Goal: Information Seeking & Learning: Learn about a topic

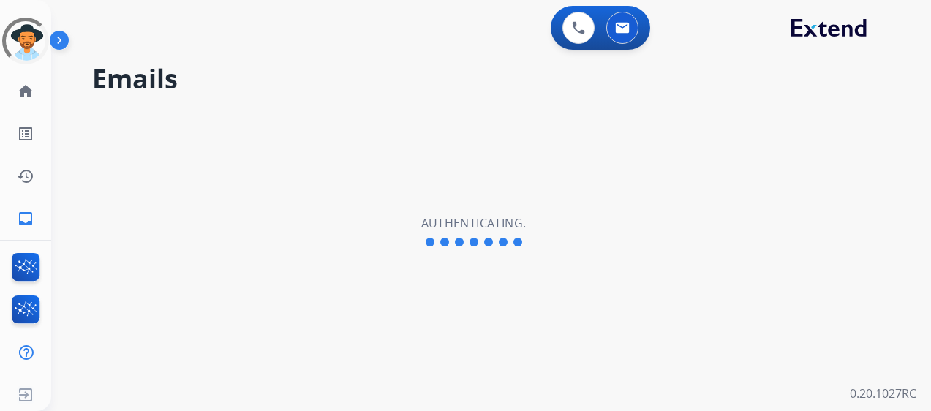
click at [774, 181] on div "Emails Authenticating." at bounding box center [473, 232] width 845 height 358
select select "**********"
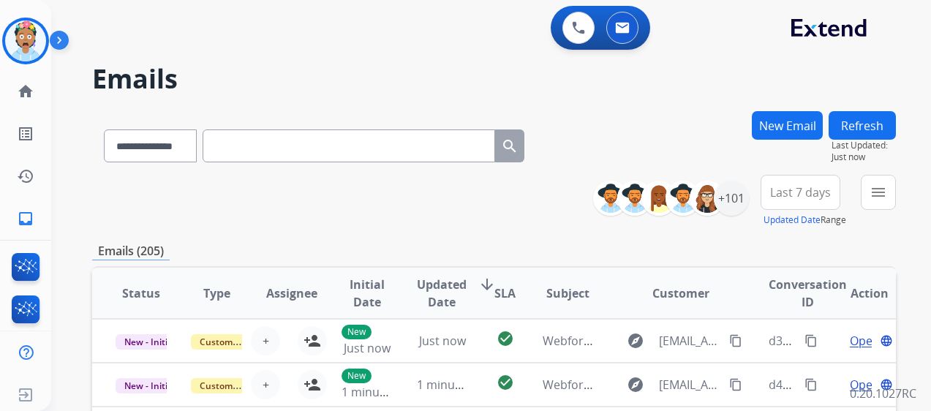
click at [426, 39] on div "0 Voice Interactions 0 Email Interactions" at bounding box center [482, 29] width 827 height 47
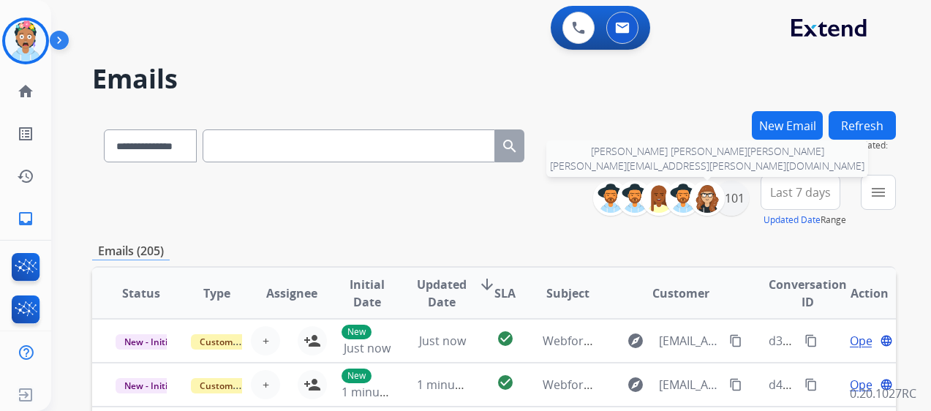
drag, startPoint x: 713, startPoint y: 211, endPoint x: 723, endPoint y: 211, distance: 10.2
click at [716, 211] on div at bounding box center [707, 198] width 35 height 35
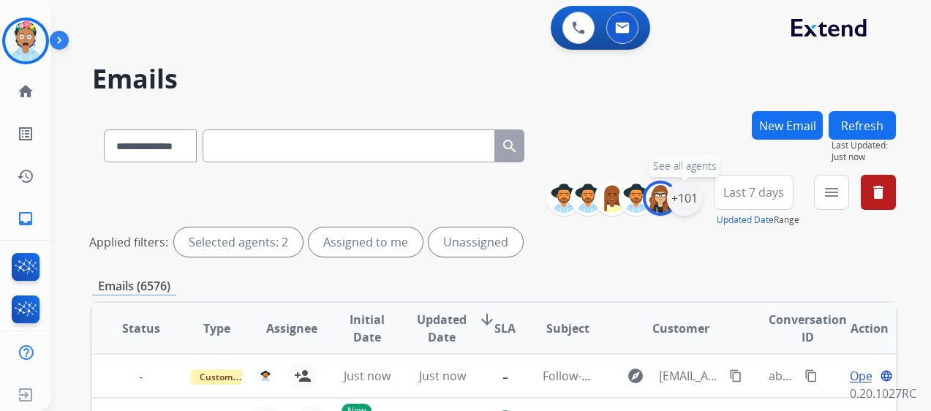
click at [679, 202] on div "+101" at bounding box center [684, 198] width 35 height 35
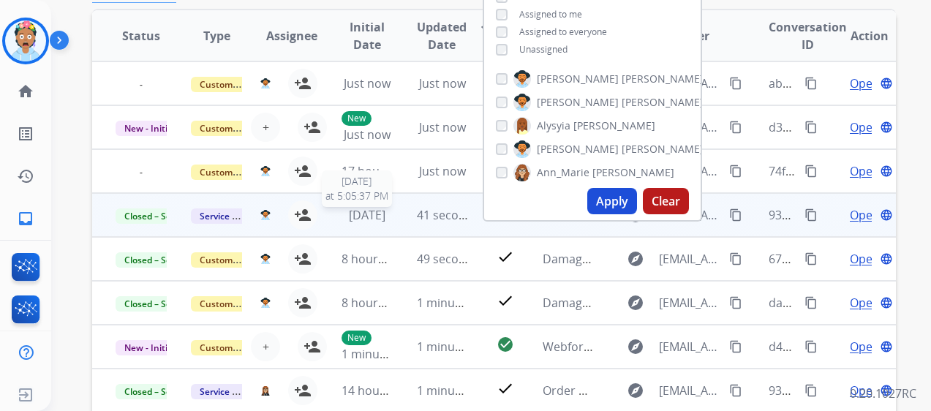
scroll to position [219, 0]
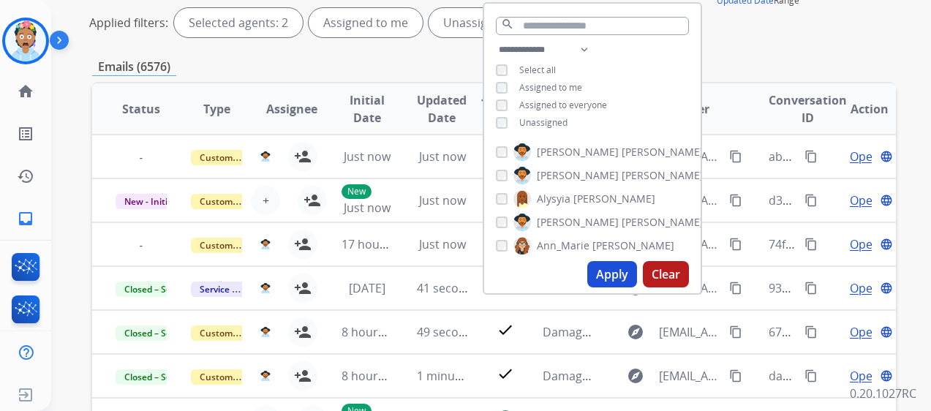
click at [358, 65] on div "Emails (6576)" at bounding box center [494, 67] width 804 height 18
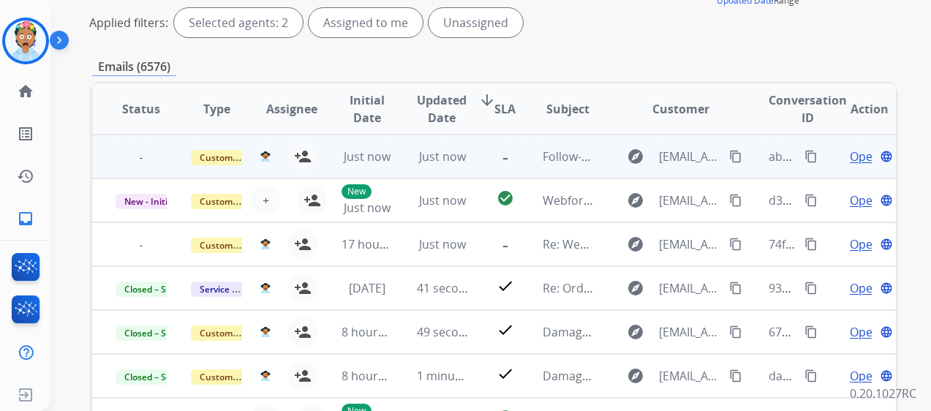
click at [854, 157] on span "Open" at bounding box center [865, 157] width 30 height 18
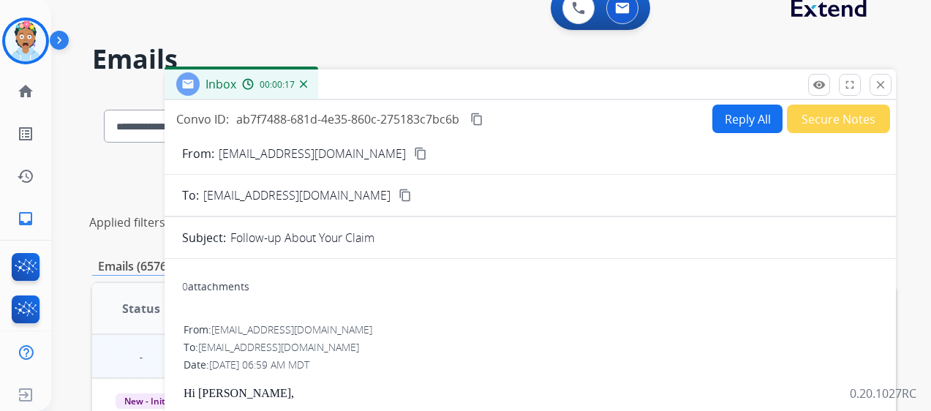
scroll to position [0, 0]
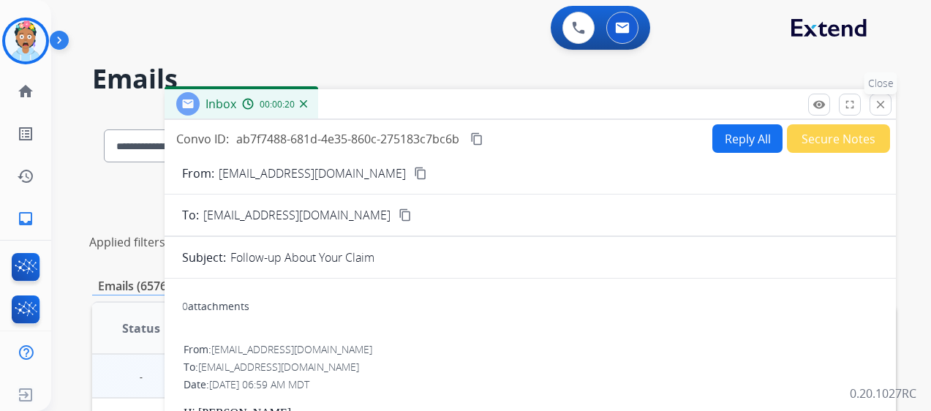
click at [875, 101] on mat-icon "close" at bounding box center [880, 104] width 13 height 13
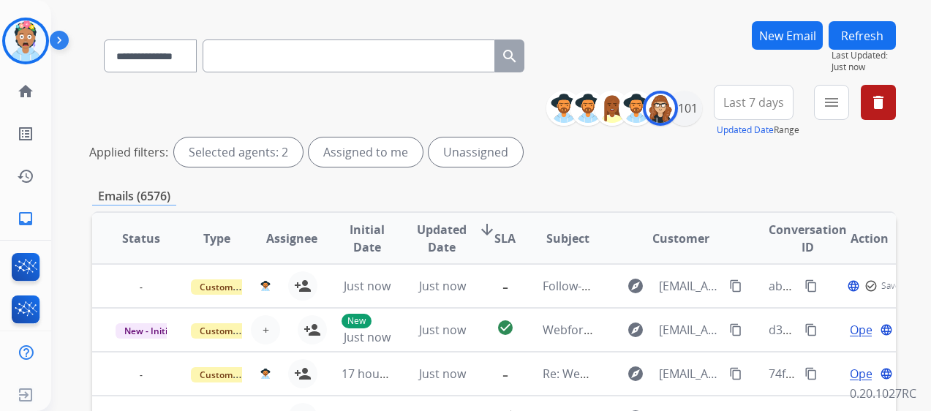
scroll to position [146, 0]
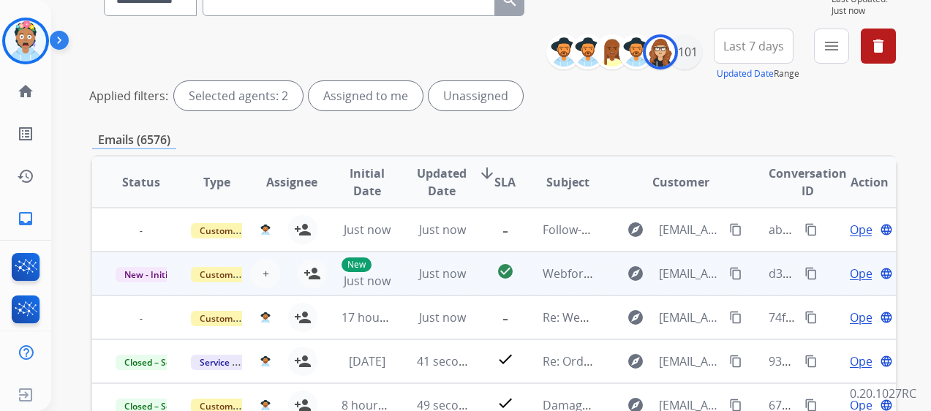
click at [850, 275] on span "Open" at bounding box center [865, 274] width 30 height 18
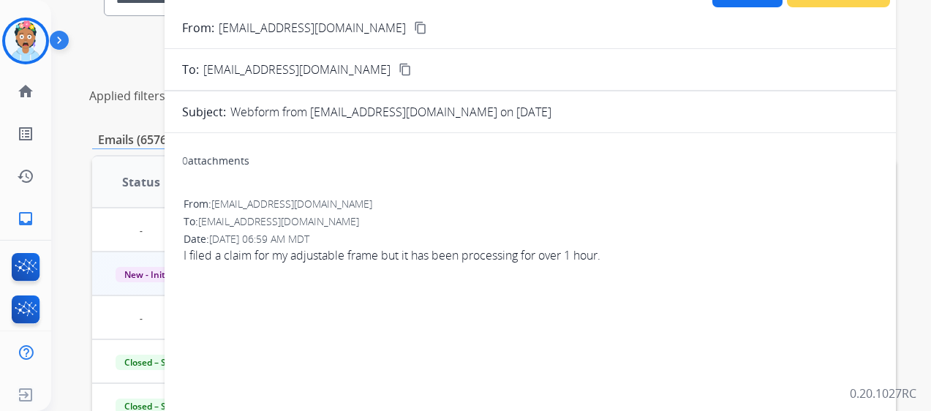
scroll to position [0, 0]
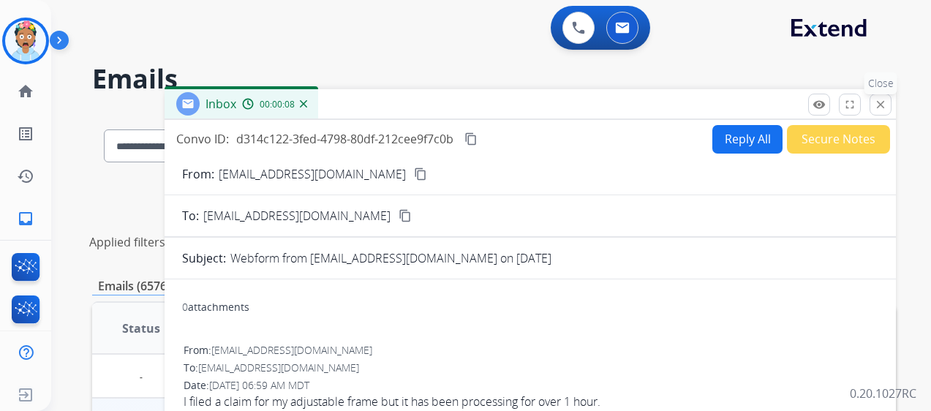
click at [881, 97] on button "close Close" at bounding box center [880, 105] width 22 height 22
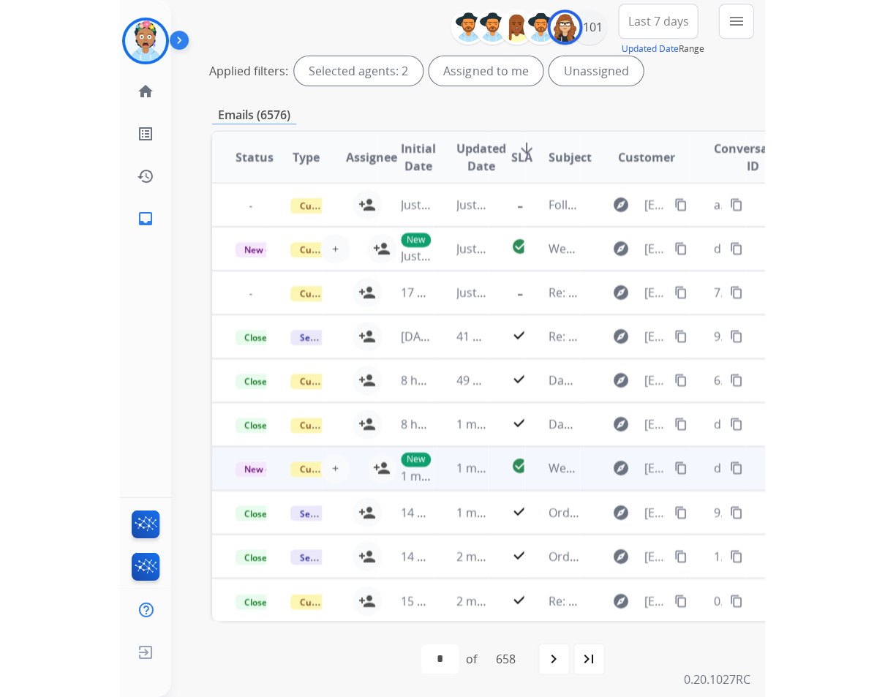
scroll to position [170, 0]
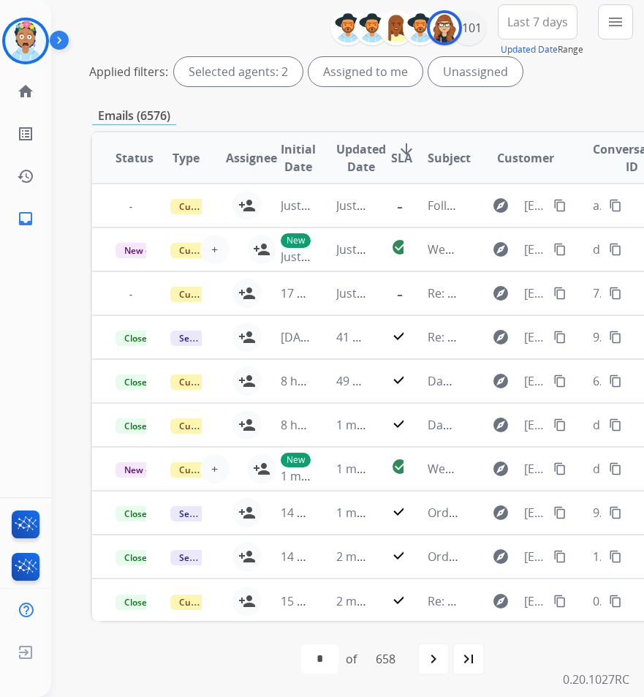
click at [186, 15] on div "**********" at bounding box center [386, 48] width 588 height 88
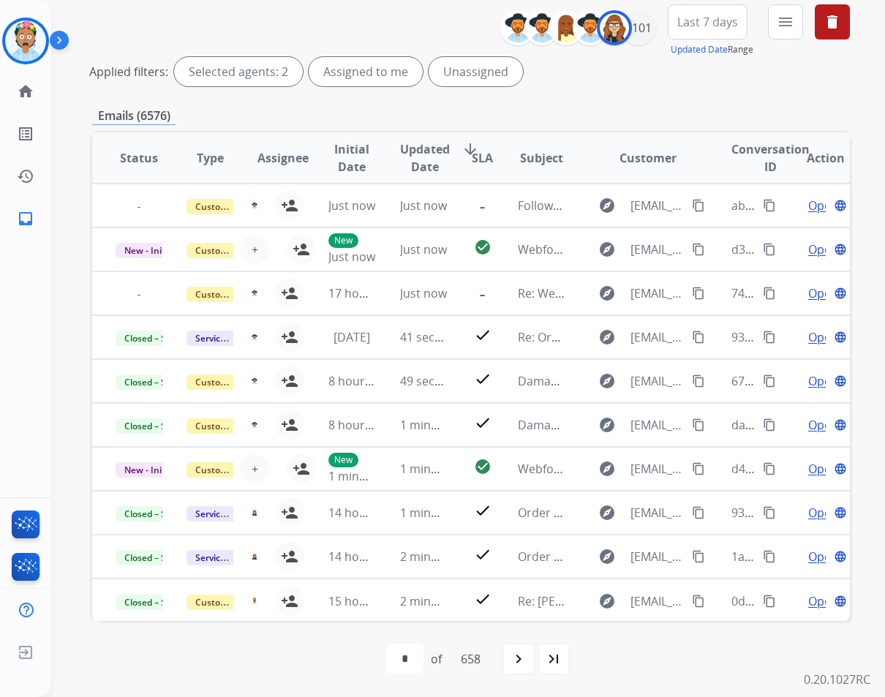
click at [725, 20] on span "Last 7 days" at bounding box center [707, 22] width 61 height 6
click at [682, 198] on div "Last 90 days" at bounding box center [703, 200] width 80 height 22
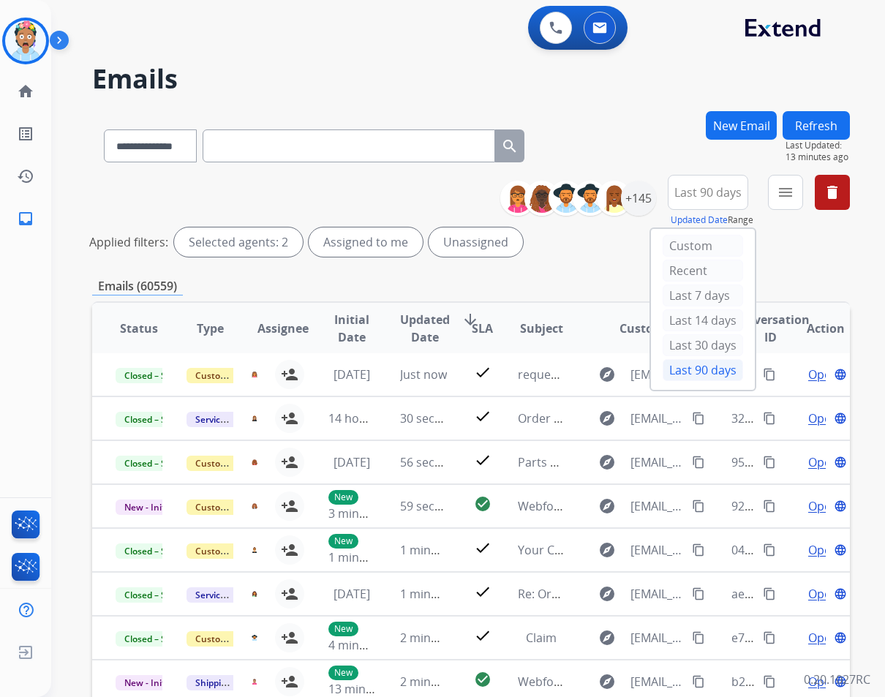
scroll to position [0, 0]
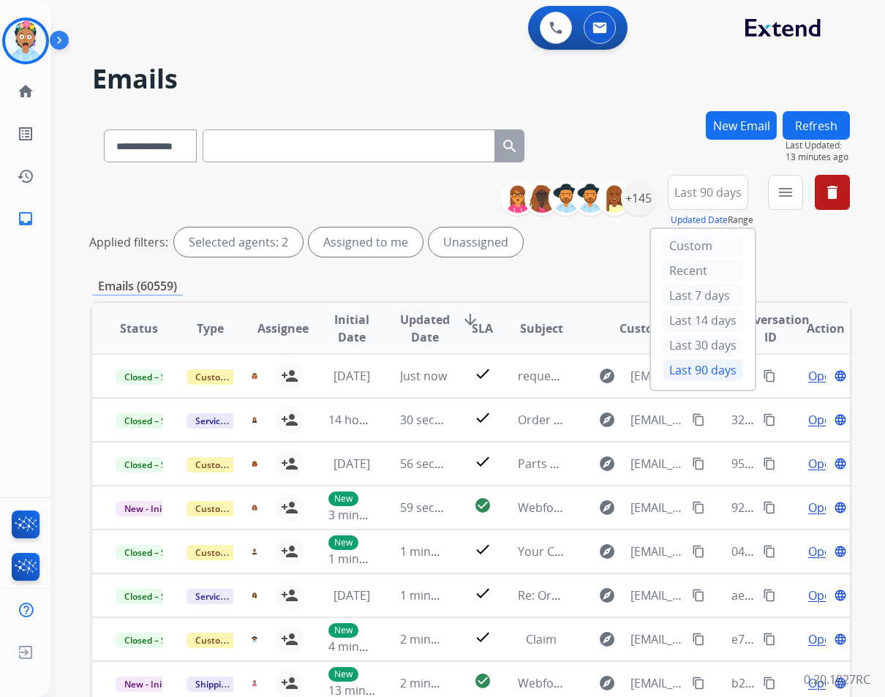
click at [692, 371] on div "Last 90 days" at bounding box center [703, 370] width 80 height 22
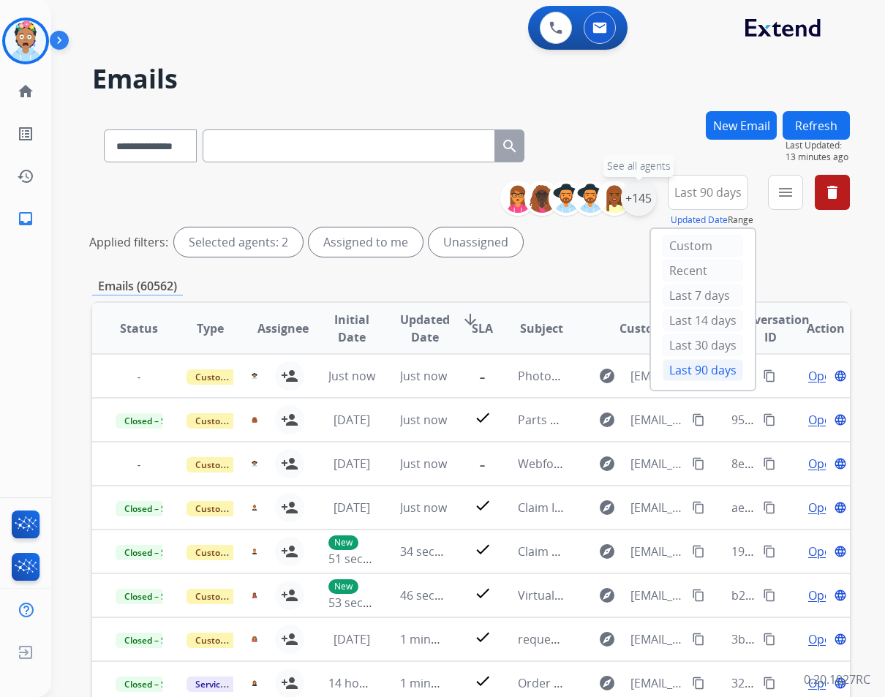
click at [640, 193] on div "+145" at bounding box center [638, 198] width 35 height 35
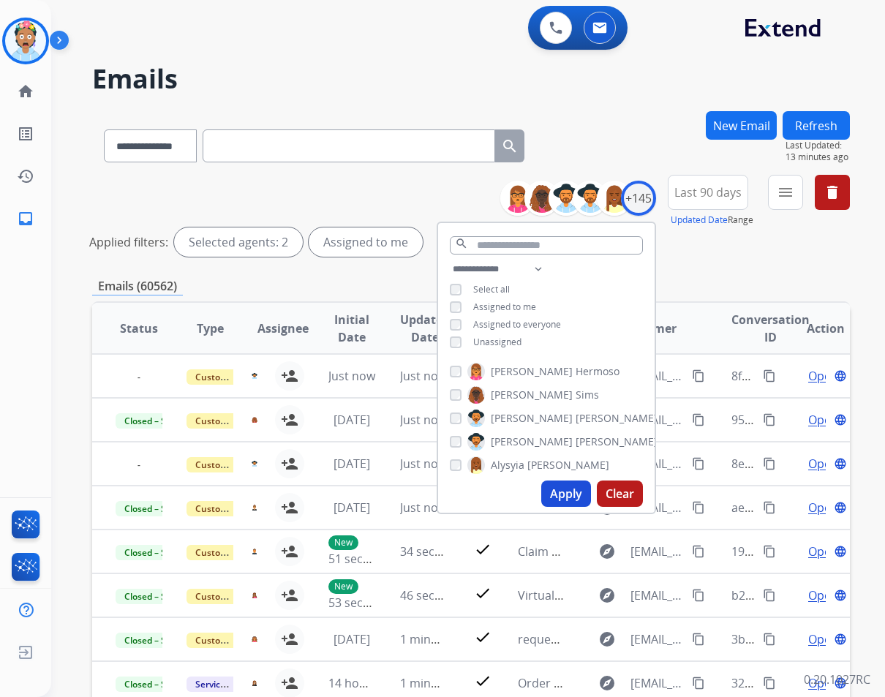
click at [679, 263] on div "**********" at bounding box center [471, 489] width 758 height 756
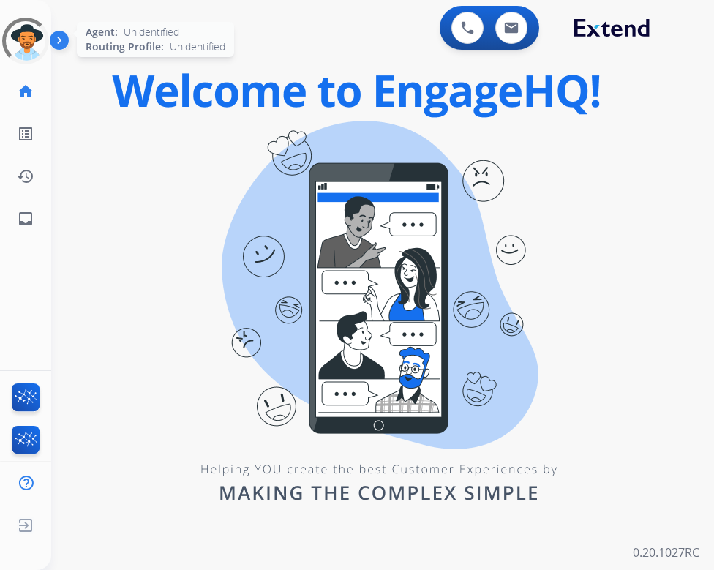
click at [27, 44] on div at bounding box center [25, 41] width 47 height 47
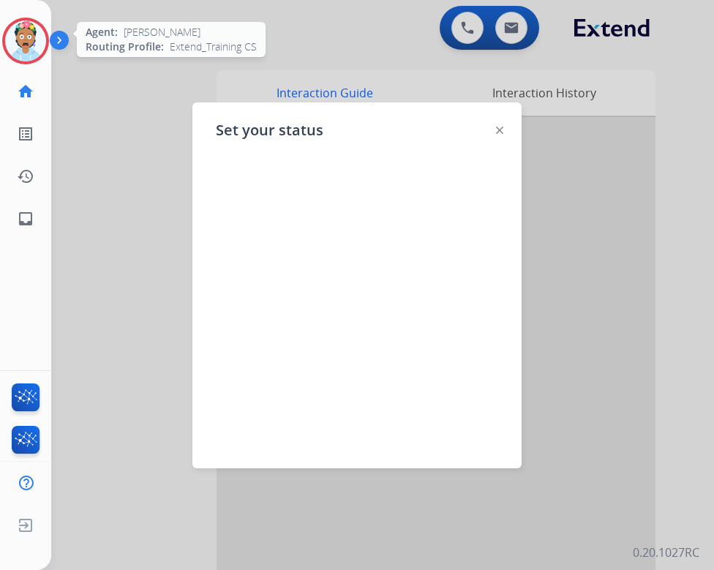
click at [505, 128] on div "Set your status" at bounding box center [356, 285] width 329 height 366
click at [497, 130] on img at bounding box center [499, 130] width 7 height 7
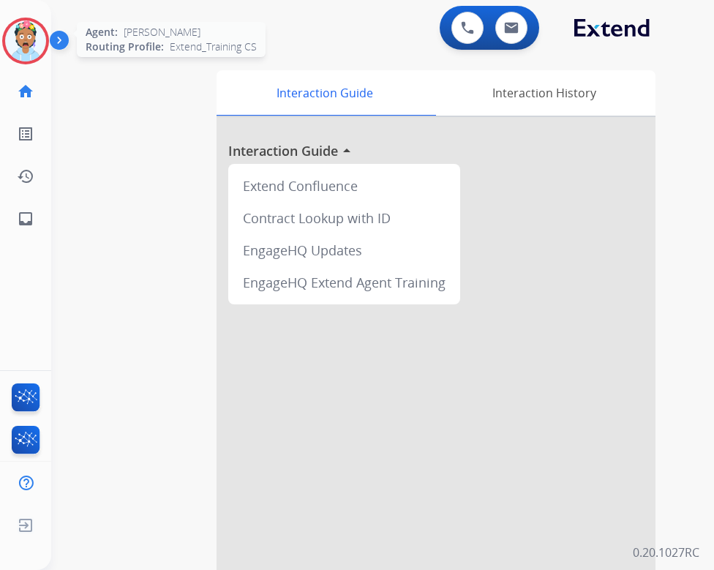
click at [36, 44] on img at bounding box center [25, 40] width 41 height 41
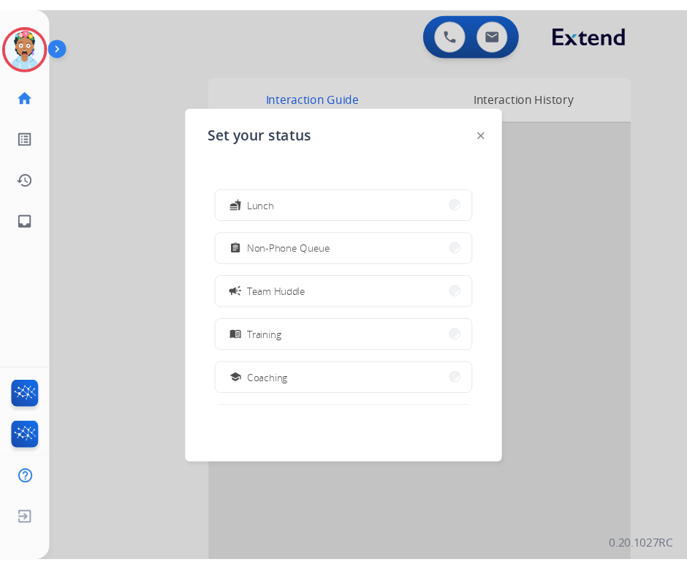
scroll to position [85, 0]
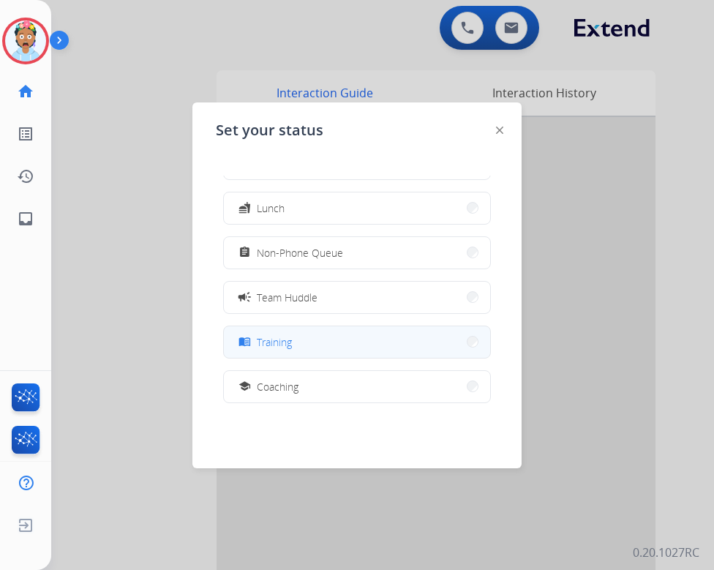
click at [317, 345] on button "menu_book Training" at bounding box center [357, 341] width 266 height 31
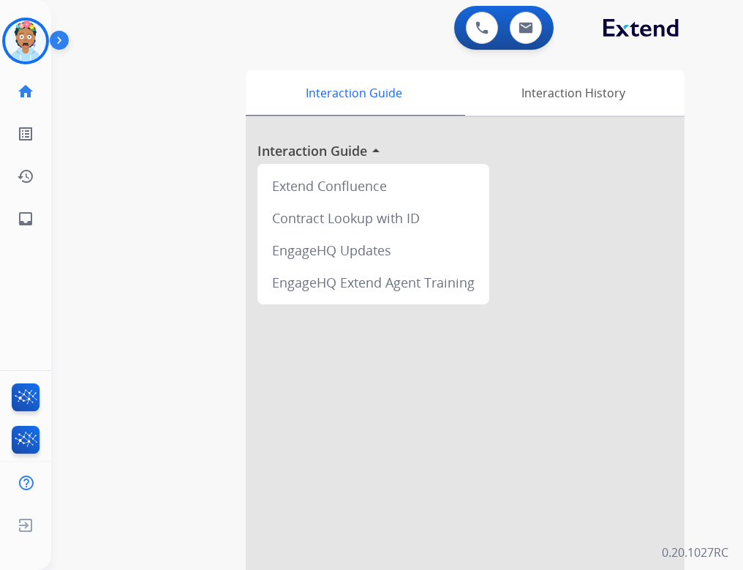
click at [573, 53] on div "swap_horiz Break voice bridge close_fullscreen Connect 3-Way Call merge_type Se…" at bounding box center [379, 358] width 657 height 610
click at [120, 49] on div "0 Voice Interactions 0 Email Interactions" at bounding box center [385, 29] width 645 height 47
drag, startPoint x: 274, startPoint y: 24, endPoint x: 274, endPoint y: 36, distance: 11.7
click at [274, 40] on div "0 Voice Interactions 0 Email Interactions" at bounding box center [385, 29] width 645 height 47
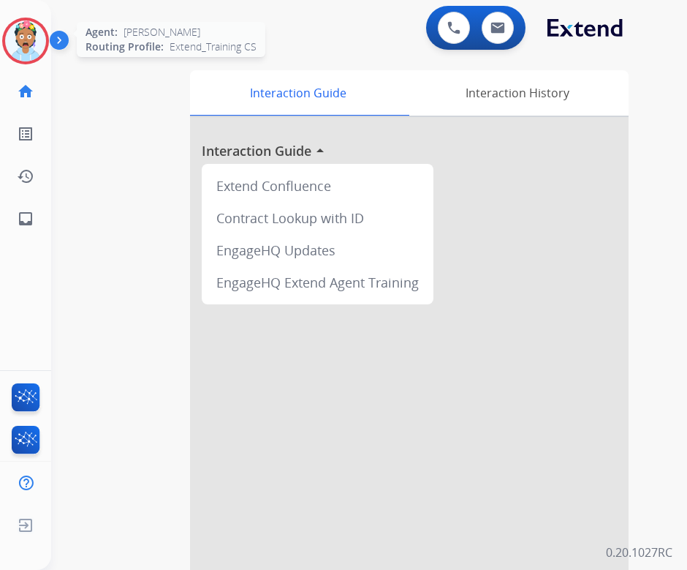
click at [39, 51] on img at bounding box center [25, 40] width 41 height 41
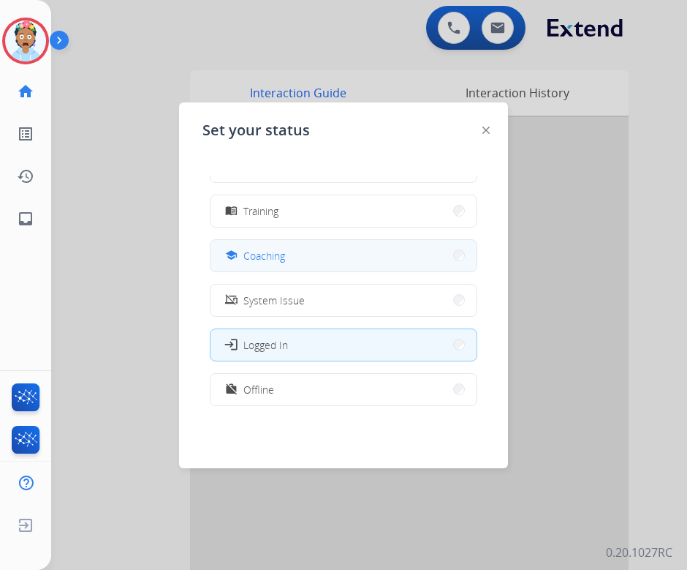
scroll to position [219, 0]
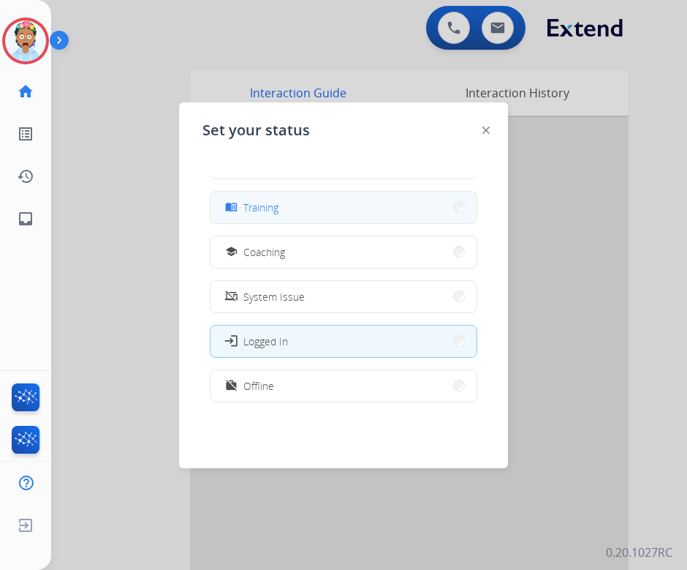
click at [320, 203] on button "menu_book Training" at bounding box center [344, 207] width 266 height 31
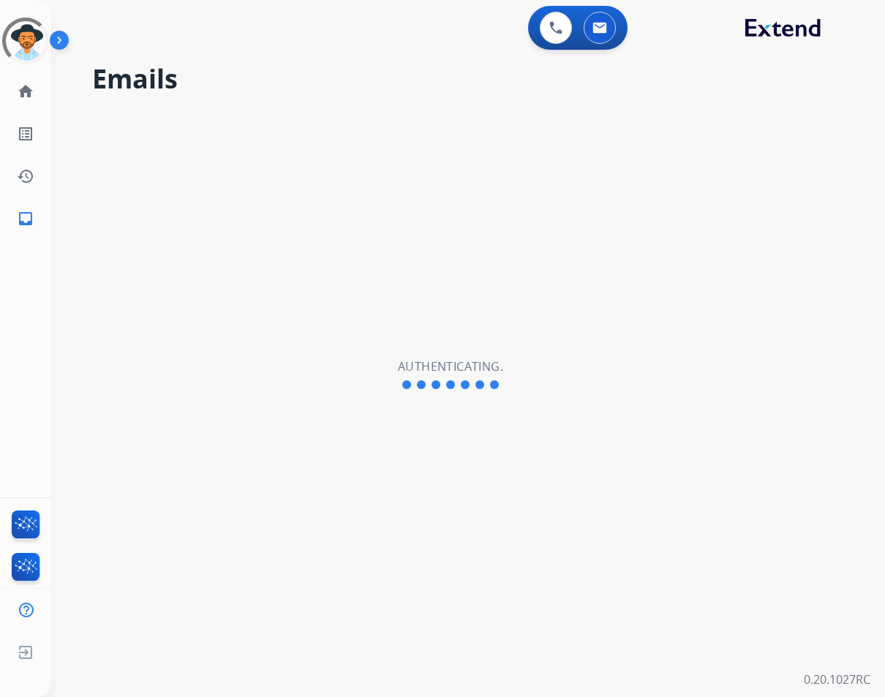
select select "**********"
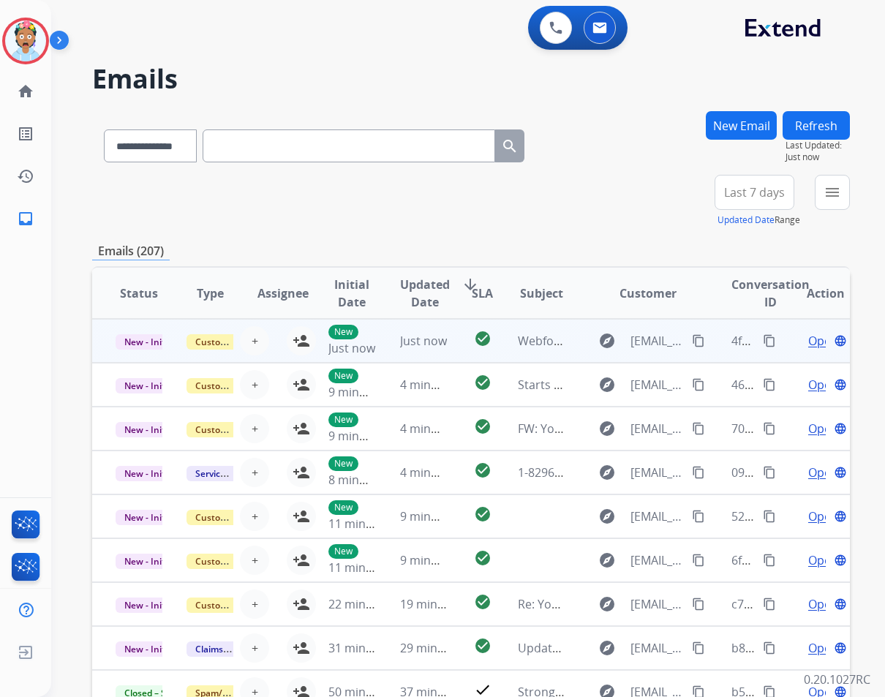
scroll to position [1, 0]
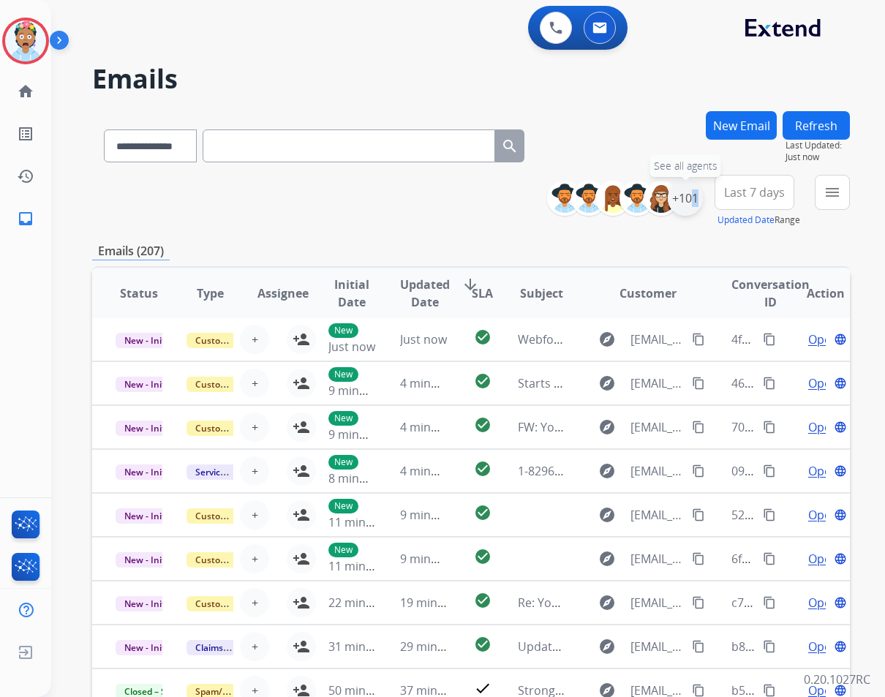
drag, startPoint x: 684, startPoint y: 199, endPoint x: 687, endPoint y: 213, distance: 14.4
click at [687, 213] on div "+101" at bounding box center [685, 198] width 35 height 35
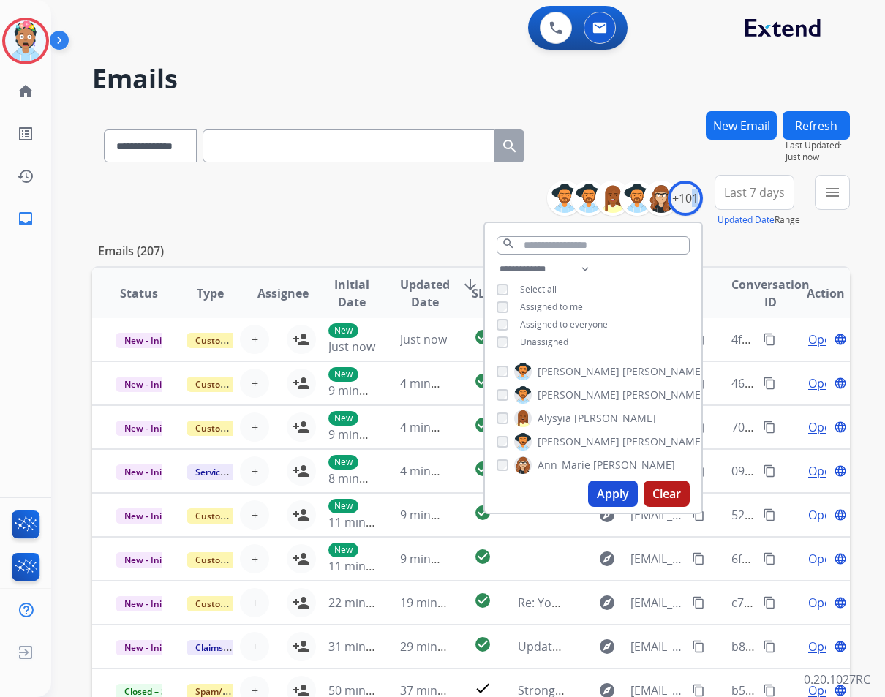
click at [597, 493] on button "Apply" at bounding box center [613, 493] width 50 height 26
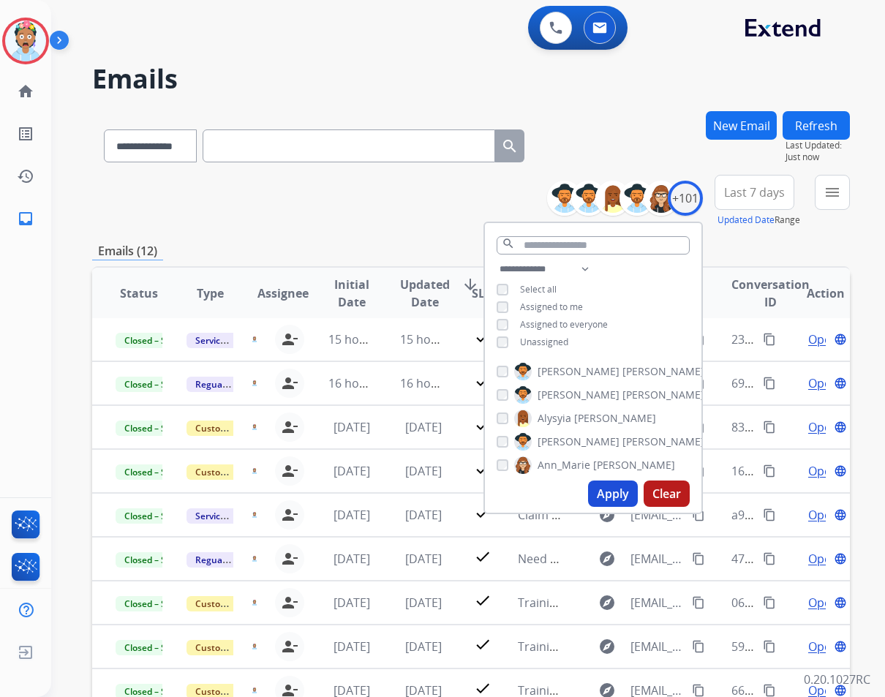
click at [762, 239] on div "**********" at bounding box center [471, 471] width 758 height 721
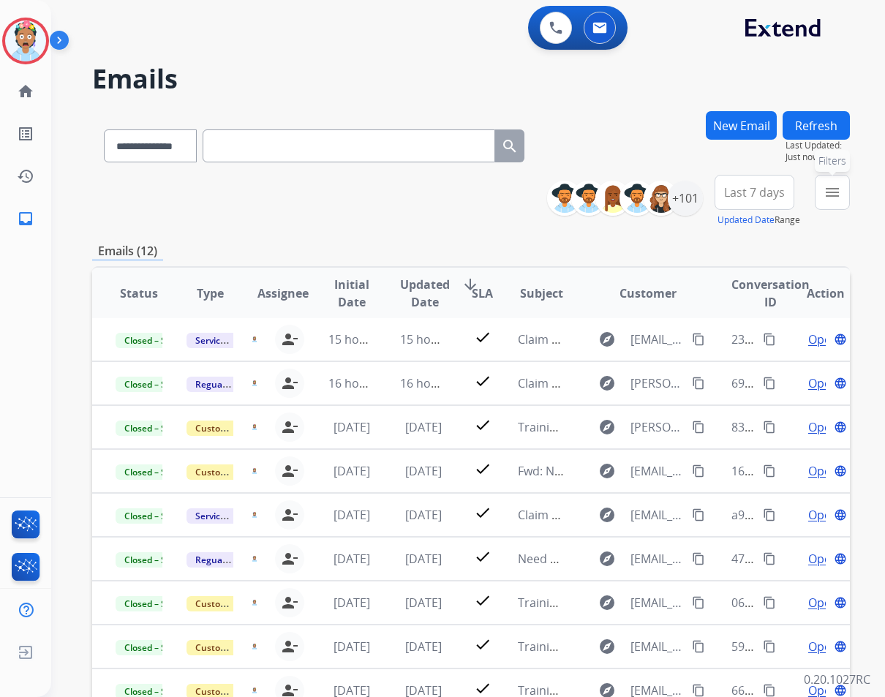
click at [840, 199] on mat-icon "menu" at bounding box center [832, 193] width 18 height 18
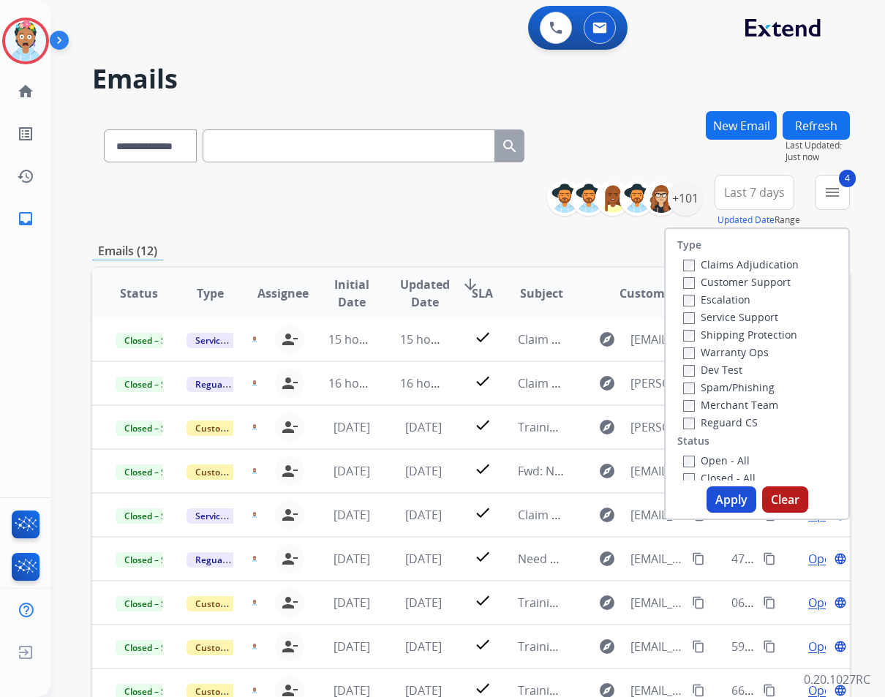
click at [728, 500] on button "Apply" at bounding box center [731, 499] width 50 height 26
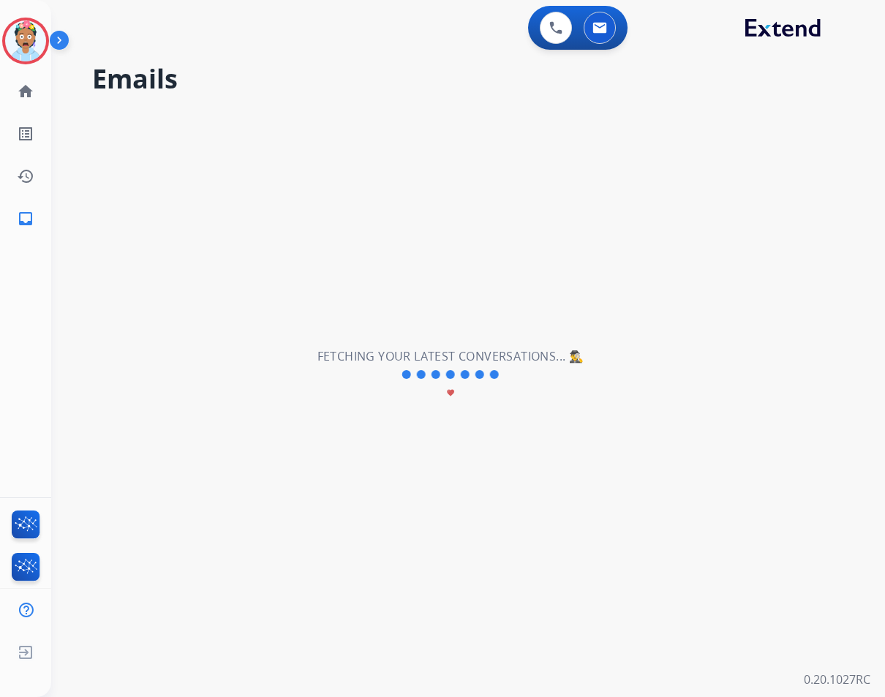
scroll to position [0, 0]
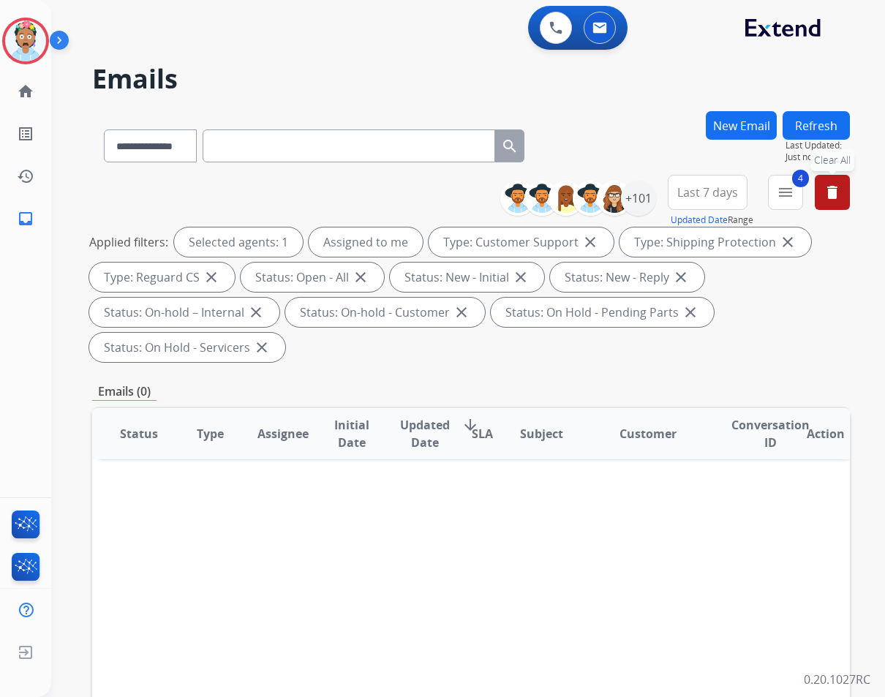
click at [826, 189] on mat-icon "delete" at bounding box center [832, 193] width 18 height 18
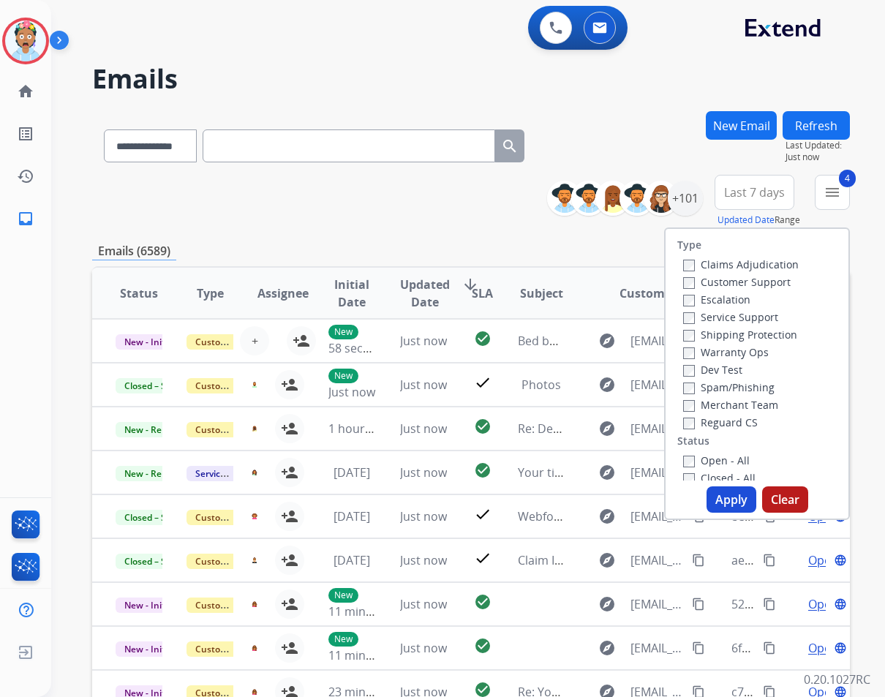
click at [728, 502] on button "Apply" at bounding box center [731, 499] width 50 height 26
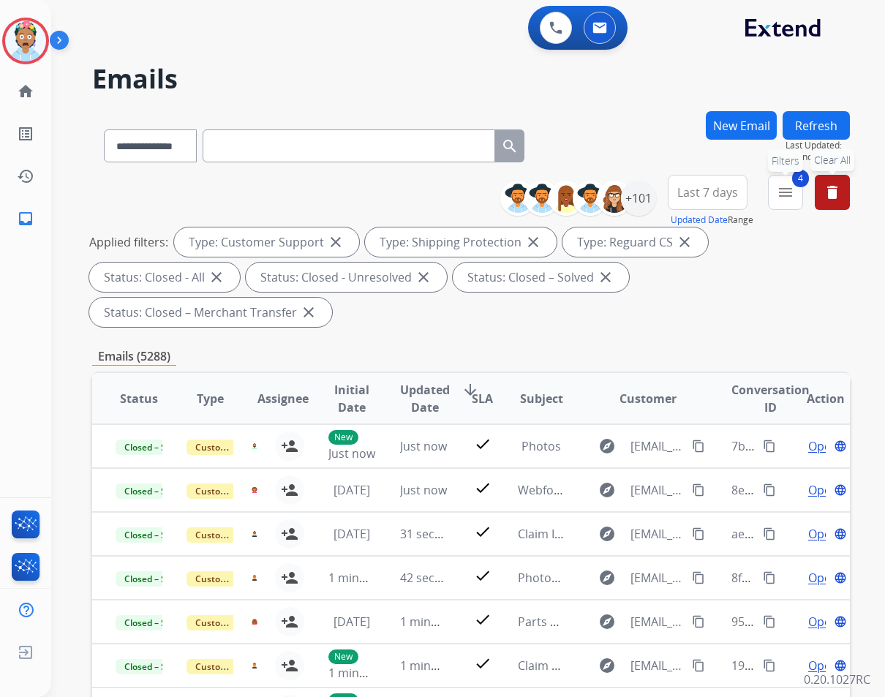
click at [789, 196] on mat-icon "menu" at bounding box center [786, 193] width 18 height 18
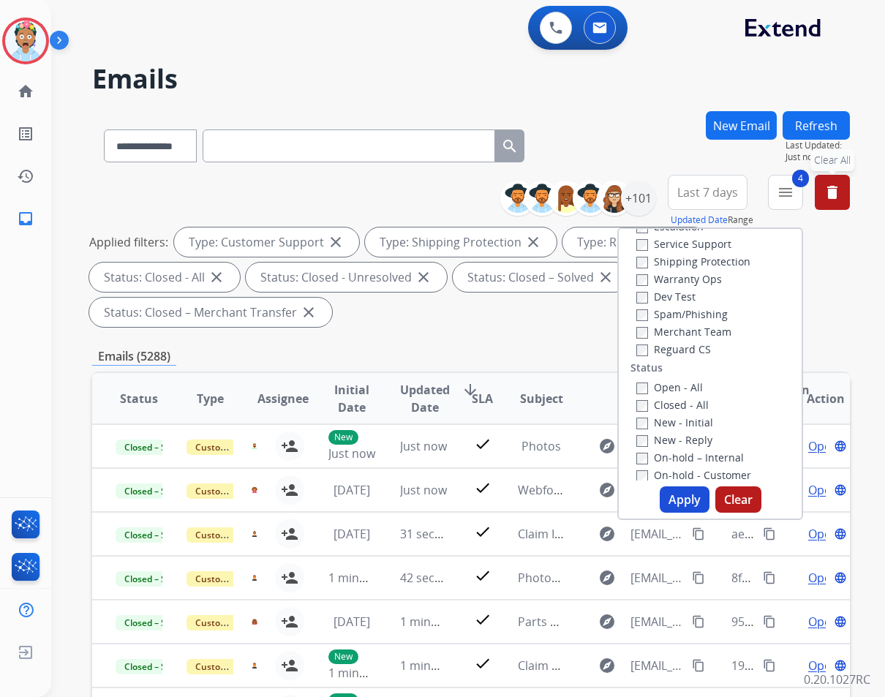
scroll to position [146, 0]
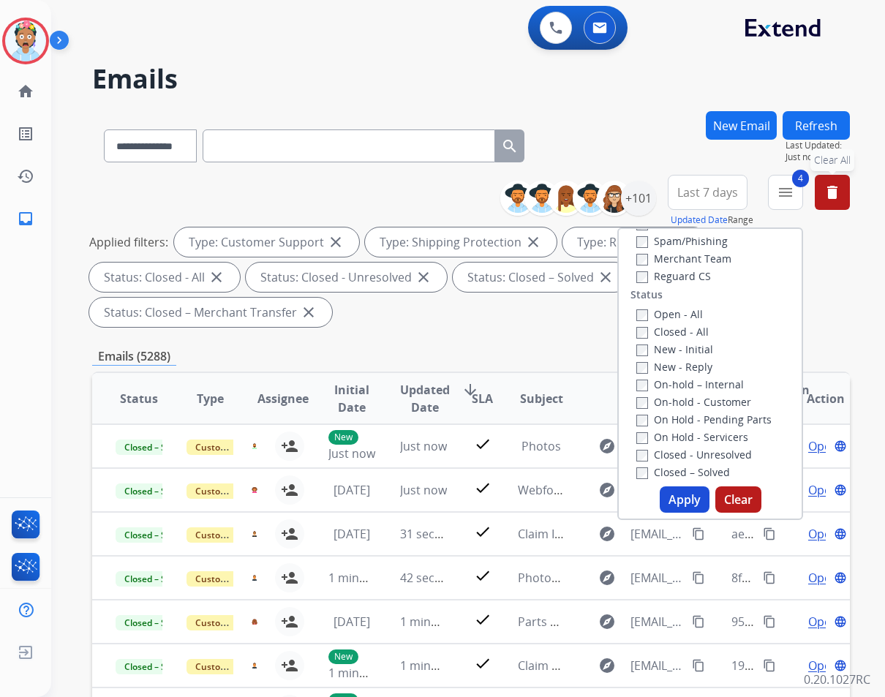
click at [678, 502] on button "Apply" at bounding box center [685, 499] width 50 height 26
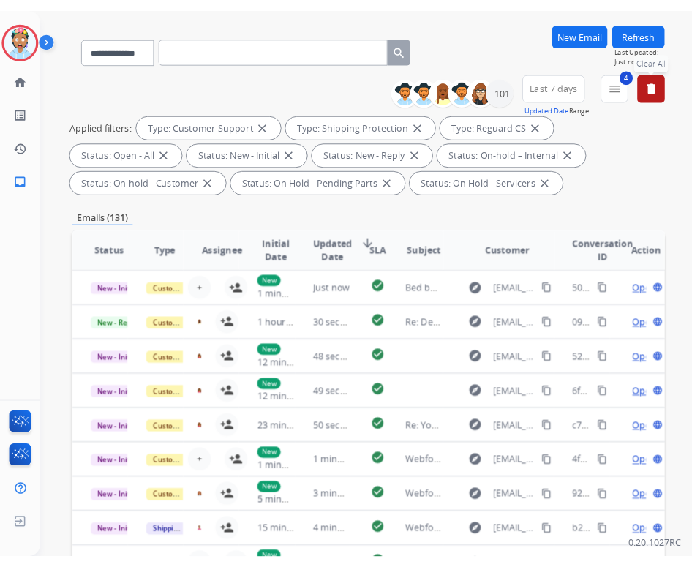
scroll to position [0, 0]
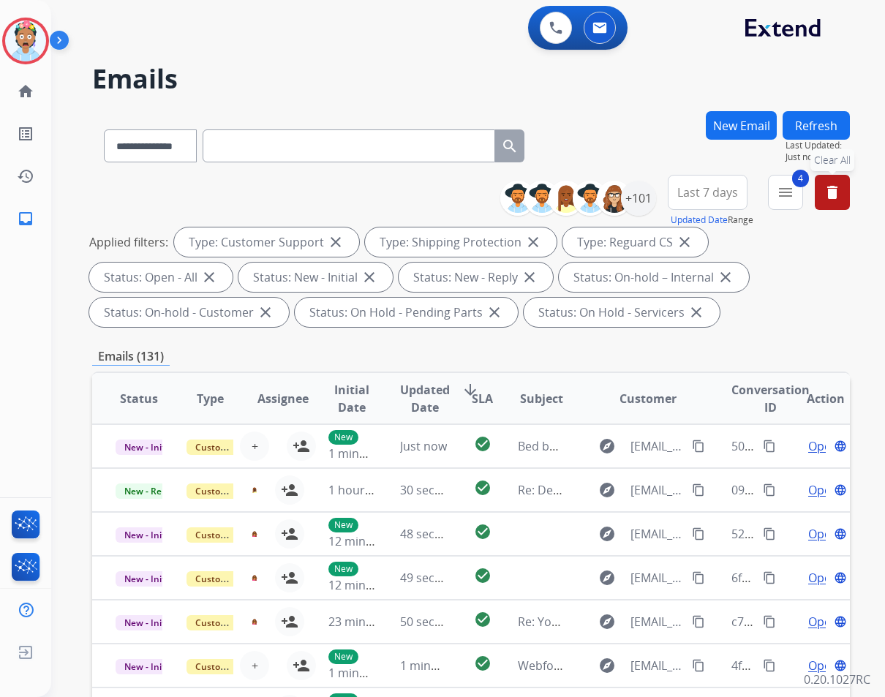
click at [831, 189] on mat-icon "delete" at bounding box center [832, 193] width 18 height 18
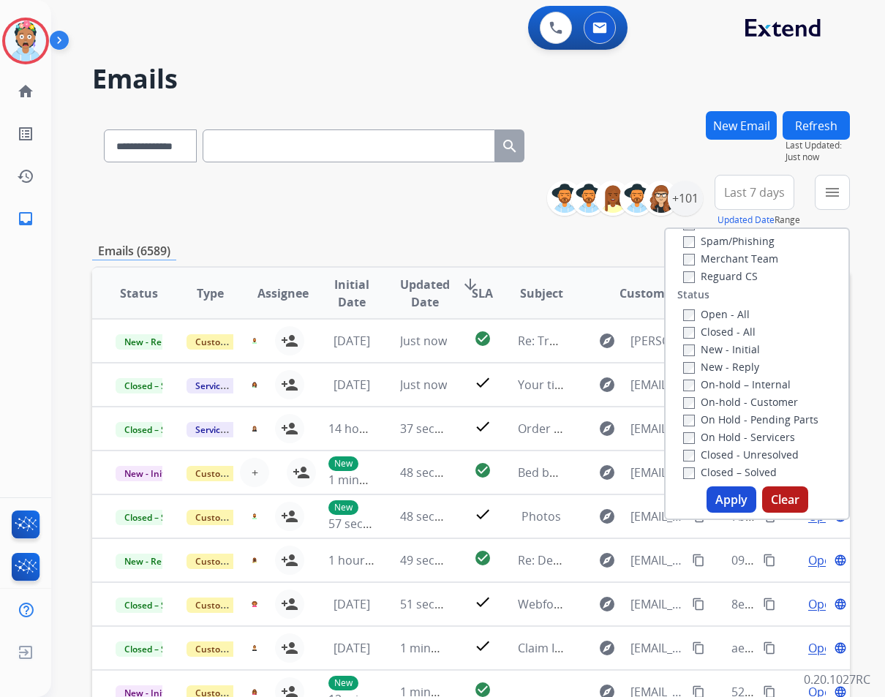
click at [397, 245] on div "Emails (6589)" at bounding box center [471, 251] width 758 height 18
